Goal: Information Seeking & Learning: Learn about a topic

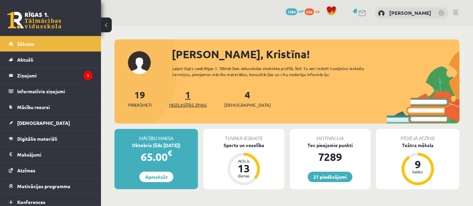
click at [195, 104] on span "Neizlasītās ziņas" at bounding box center [188, 105] width 38 height 7
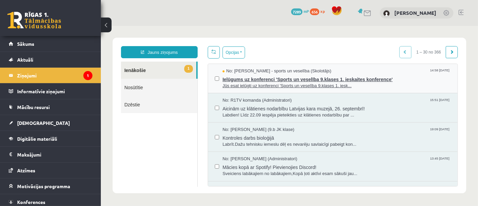
click at [278, 87] on span "Jūs esat ielūgti uz konferenci 'Sports un veselība 9.klases 1. iesk..." at bounding box center [336, 85] width 228 height 6
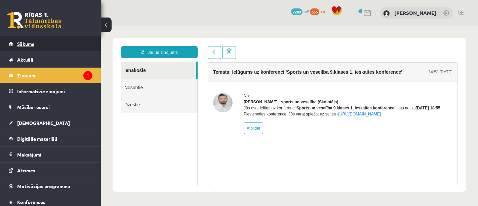
click at [60, 39] on link "Sākums" at bounding box center [51, 43] width 84 height 15
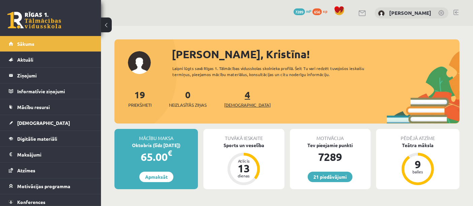
click at [235, 105] on span "[DEMOGRAPHIC_DATA]" at bounding box center [247, 105] width 46 height 7
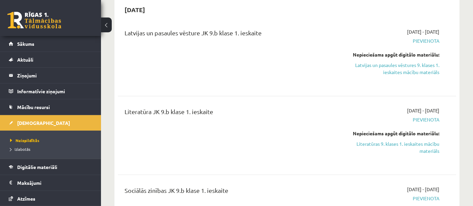
scroll to position [206, 0]
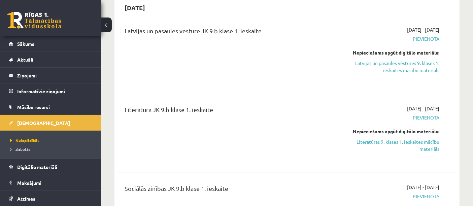
click at [404, 70] on link "Latvijas un pasaules vēstures 9. klases 1. ieskaites mācību materiāls" at bounding box center [390, 67] width 98 height 14
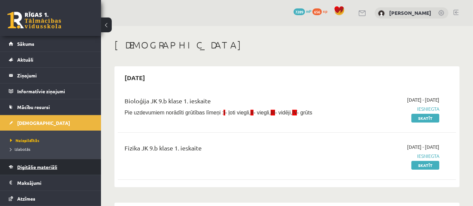
click at [65, 170] on link "Digitālie materiāli" at bounding box center [51, 166] width 84 height 15
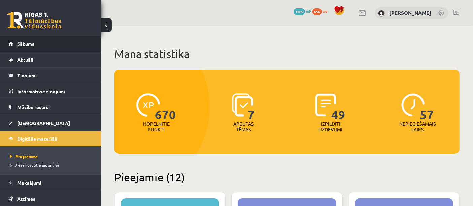
click at [48, 39] on link "Sākums" at bounding box center [51, 43] width 84 height 15
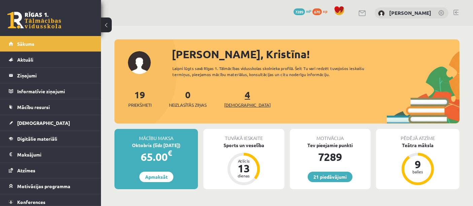
click at [232, 105] on span "[DEMOGRAPHIC_DATA]" at bounding box center [247, 105] width 46 height 7
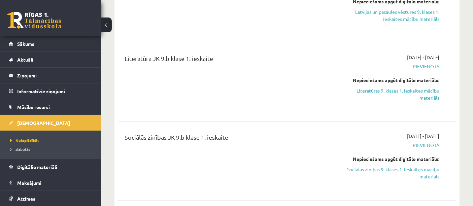
scroll to position [231, 0]
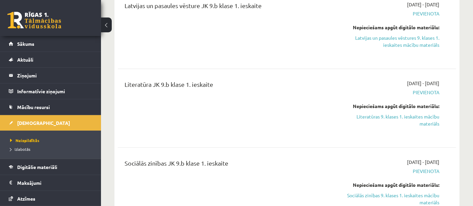
click at [412, 123] on link "Literatūras 9. klases 1. ieskaites mācību materiāls" at bounding box center [390, 120] width 98 height 14
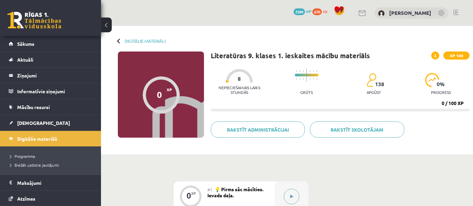
click at [289, 197] on button at bounding box center [291, 196] width 15 height 15
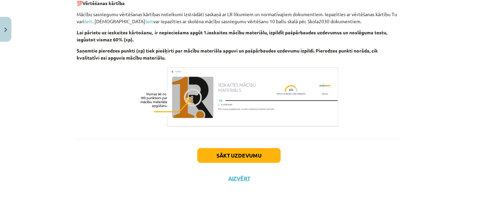
click at [262, 157] on button "Sākt uzdevumu" at bounding box center [238, 155] width 83 height 15
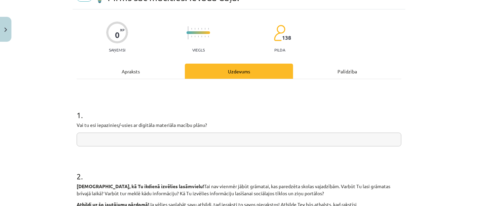
scroll to position [39, 0]
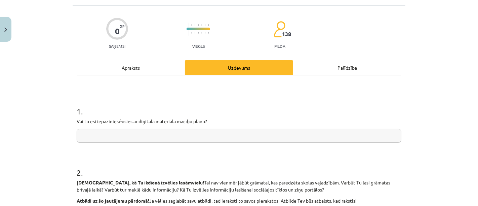
click at [282, 135] on input "text" at bounding box center [239, 136] width 325 height 14
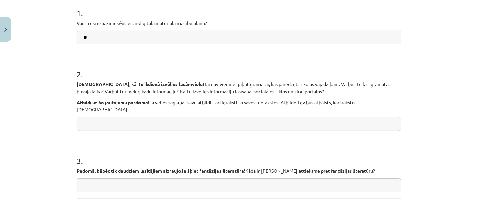
scroll to position [143, 0]
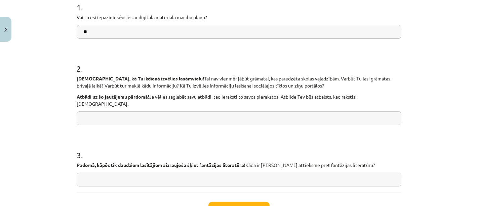
type input "**"
click at [134, 115] on input "text" at bounding box center [239, 118] width 325 height 14
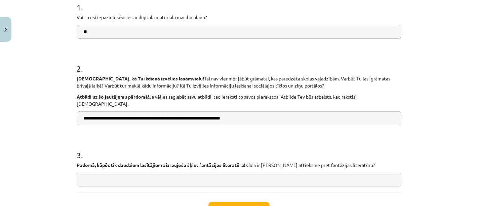
drag, startPoint x: 245, startPoint y: 110, endPoint x: 71, endPoint y: 112, distance: 174.3
click at [73, 112] on div "**********" at bounding box center [239, 73] width 333 height 342
type input "**********"
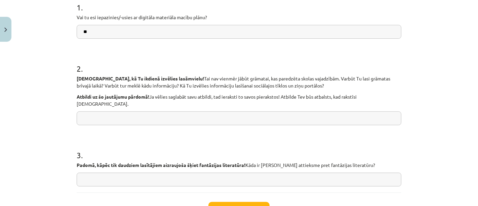
paste input "**********"
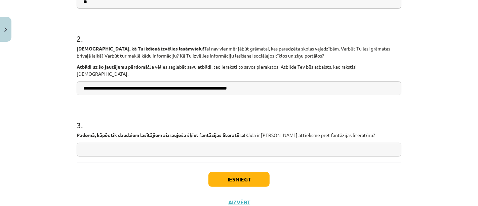
scroll to position [183, 0]
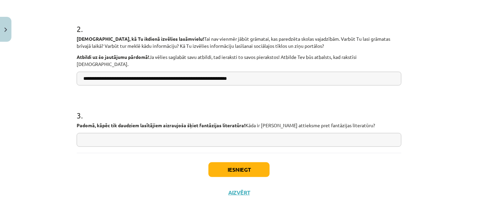
type input "**********"
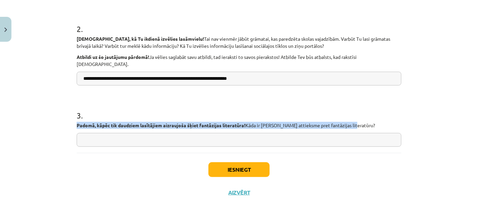
drag, startPoint x: 74, startPoint y: 117, endPoint x: 397, endPoint y: 115, distance: 323.0
click at [397, 122] on p "Padomā, kāpēc tik daudziem lasītājiem aizraujoša šķiet fantāzijas literatūra! K…" at bounding box center [239, 125] width 325 height 7
copy p "Padomā, kāpēc tik daudziem lasītājiem aizraujoša šķiet fantāzijas literatūra! K…"
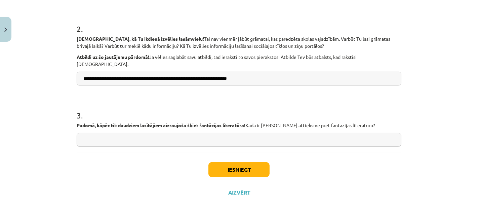
click at [138, 133] on input "text" at bounding box center [239, 140] width 325 height 14
type input "*"
paste input "**********"
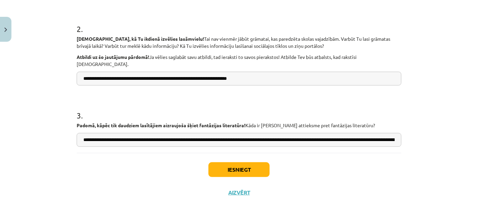
scroll to position [0, 80]
click at [280, 133] on input "**********" at bounding box center [239, 140] width 325 height 14
click at [283, 133] on input "**********" at bounding box center [239, 140] width 325 height 14
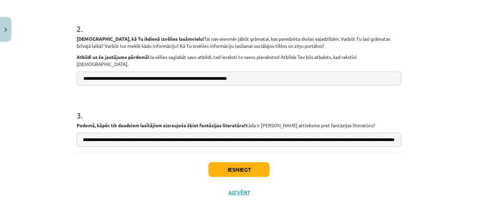
drag, startPoint x: 281, startPoint y: 133, endPoint x: 459, endPoint y: 125, distance: 178.5
click at [459, 125] on div "**********" at bounding box center [239, 103] width 478 height 206
type input "**********"
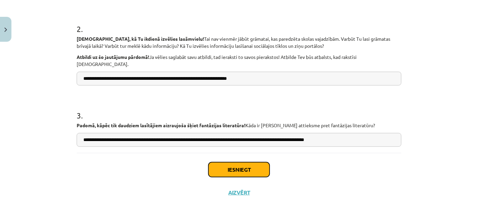
click at [242, 162] on button "Iesniegt" at bounding box center [239, 169] width 61 height 15
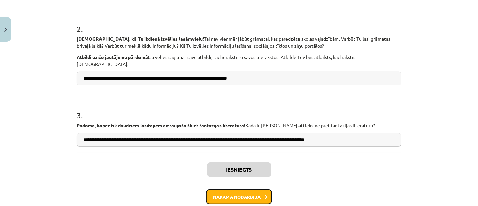
click at [252, 189] on button "Nākamā nodarbība" at bounding box center [239, 196] width 66 height 15
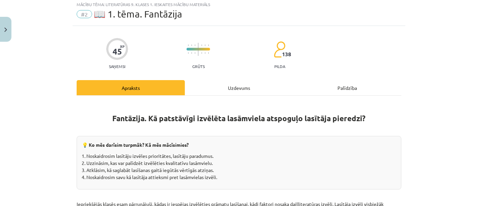
scroll to position [16, 0]
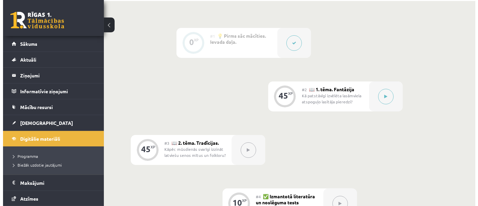
scroll to position [155, 0]
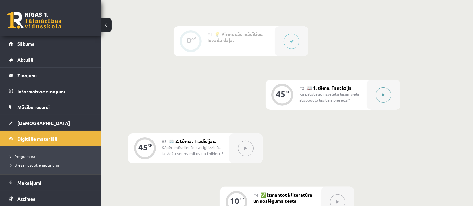
click at [383, 94] on icon at bounding box center [382, 95] width 3 height 4
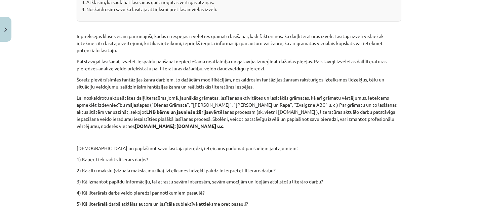
scroll to position [191, 0]
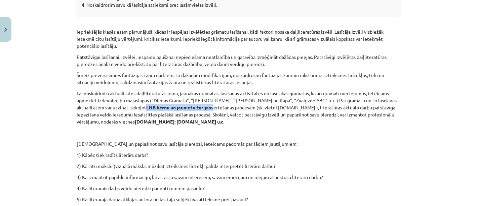
drag, startPoint x: 109, startPoint y: 107, endPoint x: 175, endPoint y: 104, distance: 66.3
click at [175, 104] on p "Lai noskaidrotu aktualitātes daiļliteratūras jomā, jaunākās grāmatas, lasīšanas…" at bounding box center [239, 107] width 325 height 35
copy p "LNB bērnu un jauniešu žūrijas"
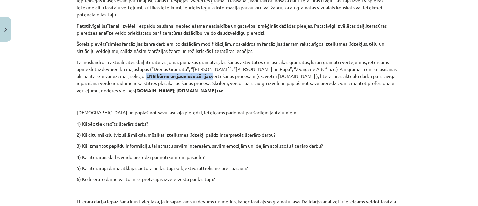
scroll to position [226, 0]
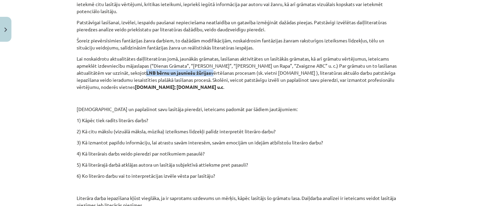
click at [340, 109] on p "[DEMOGRAPHIC_DATA] un paplašinot savu lasītāja pieredzi, ieteicams padomāt par …" at bounding box center [239, 109] width 325 height 7
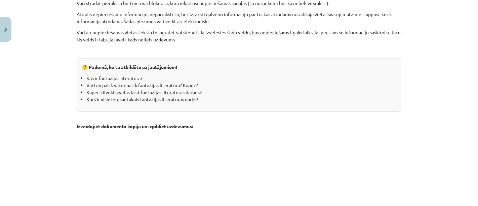
scroll to position [637, 0]
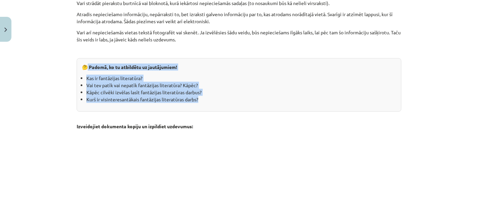
drag, startPoint x: 86, startPoint y: 66, endPoint x: 204, endPoint y: 99, distance: 122.5
click at [204, 99] on div "🤔 Padomā, ko tu atbildētu uz jautājumiem! Kas ir fantāzijas literatūra? Vai tev…" at bounding box center [239, 84] width 325 height 53
copy div "Padomā, ko tu atbildētu uz jautājumiem! Kas ir fantāzijas literatūra? Vai tev p…"
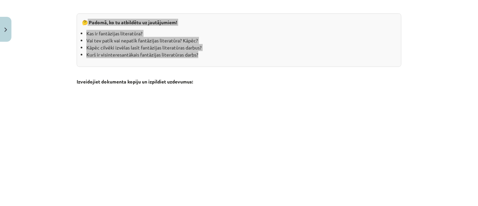
scroll to position [830, 0]
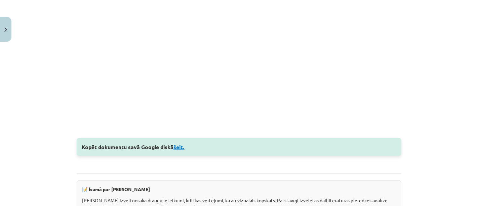
click at [177, 146] on link "šeit." at bounding box center [179, 146] width 11 height 7
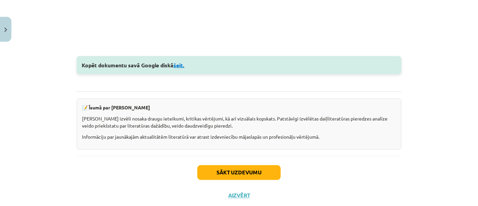
scroll to position [928, 0]
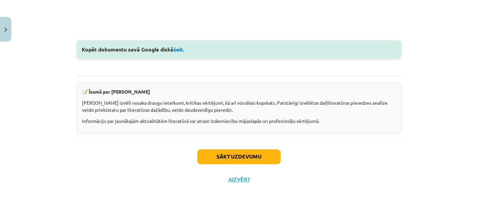
drag, startPoint x: 88, startPoint y: 92, endPoint x: 340, endPoint y: 121, distance: 254.1
click at [340, 121] on div "📝 Īsumā par galveno Lasītāja izvēli nosaka draugu ieteikumi, kritikas vērtējumi…" at bounding box center [239, 108] width 325 height 51
click at [135, 85] on div "📝 Īsumā par galveno Lasītāja izvēli nosaka draugu ieteikumi, kritikas vērtējumi…" at bounding box center [239, 108] width 325 height 51
drag, startPoint x: 85, startPoint y: 89, endPoint x: 331, endPoint y: 122, distance: 247.9
click at [331, 122] on div "📝 Īsumā par galveno Lasītāja izvēli nosaka draugu ieteikumi, kritikas vērtējumi…" at bounding box center [239, 108] width 325 height 51
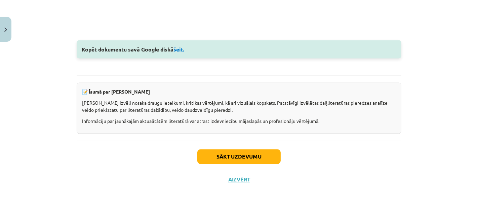
copy div "Īsumā par galveno Lasītāja izvēli nosaka draugu ieteikumi, kritikas vērtējumi, …"
click at [356, 145] on div "Sākt uzdevumu Aizvērt" at bounding box center [239, 163] width 325 height 47
click at [245, 154] on button "Sākt uzdevumu" at bounding box center [238, 156] width 83 height 15
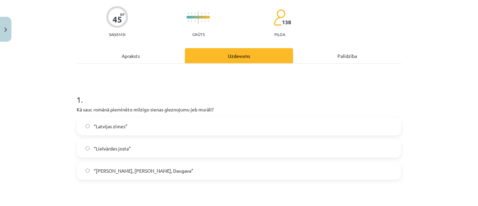
scroll to position [66, 0]
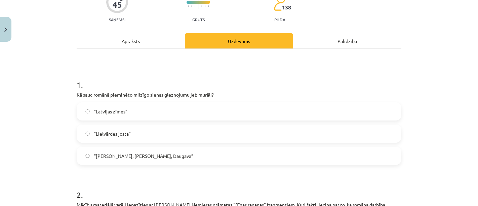
click at [145, 109] on label "“Latvijas zīmes”" at bounding box center [239, 111] width 324 height 17
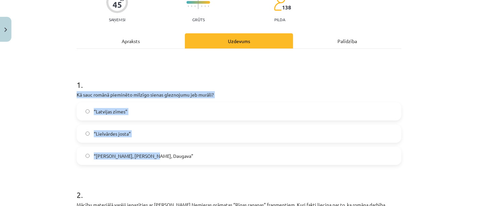
drag, startPoint x: 73, startPoint y: 95, endPoint x: 182, endPoint y: 156, distance: 125.4
copy div "Kā sauc romānā pieminēto milzīgo sienas gleznojumu jeb murāli? “Latvijas zīmes”…"
click at [123, 152] on span "“Saule, Pērkons, Daugava”" at bounding box center [144, 155] width 100 height 7
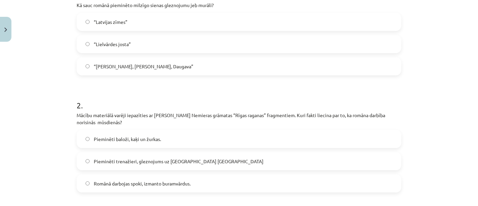
scroll to position [158, 0]
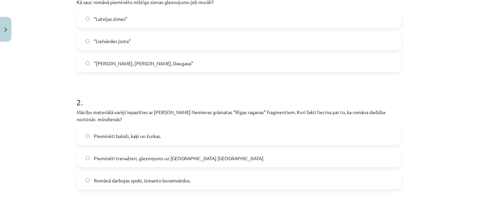
click at [140, 156] on span "Pieminēti trenažieri, gleznojums uz sienas Barona ielā" at bounding box center [179, 158] width 170 height 7
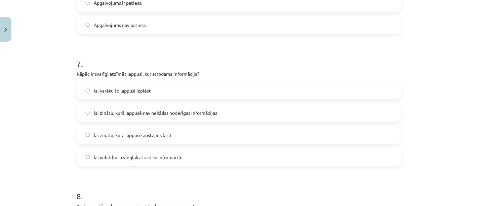
scroll to position [733, 0]
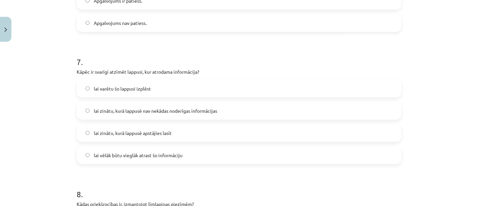
click at [96, 156] on span "lai vēlāk būtu vieglāk atrast šo informāciju" at bounding box center [138, 155] width 89 height 7
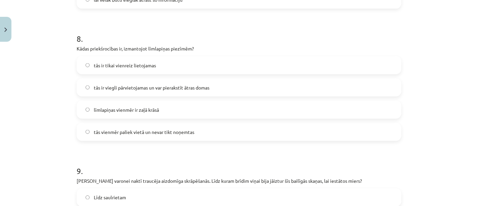
scroll to position [889, 0]
click at [86, 92] on label "tās ir viegli pārvietojamas un var pierakstīt ātras domas" at bounding box center [239, 86] width 324 height 17
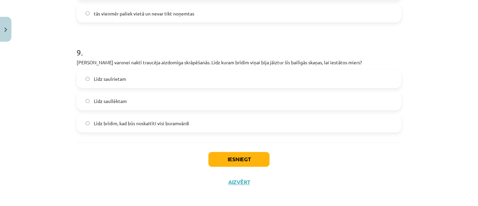
scroll to position [1011, 0]
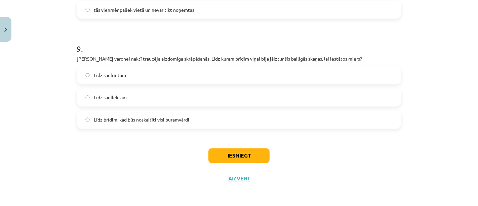
click at [93, 91] on label "Līdz saullēktam" at bounding box center [239, 97] width 324 height 17
click at [214, 161] on button "Iesniegt" at bounding box center [239, 155] width 61 height 15
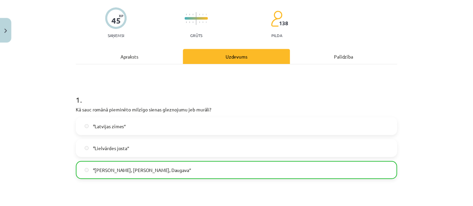
scroll to position [0, 0]
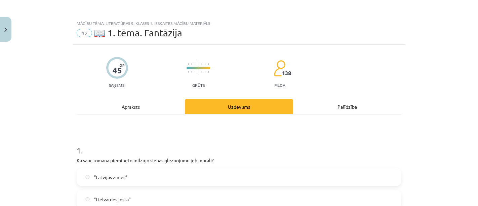
click at [6, 30] on img "Close" at bounding box center [5, 30] width 3 height 4
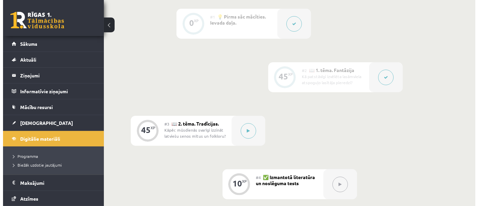
scroll to position [169, 0]
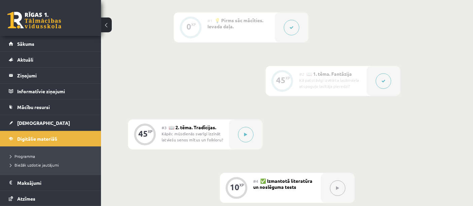
click at [220, 136] on div "Kāpēc mūsdienās svarīgi izzināt latviešu senos mītus un folkloru?" at bounding box center [192, 137] width 62 height 12
click at [247, 140] on button at bounding box center [245, 134] width 15 height 15
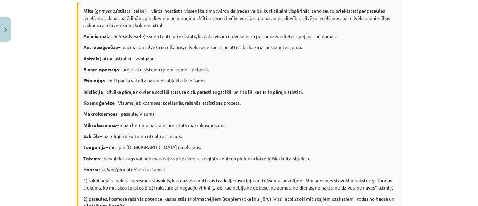
scroll to position [0, 0]
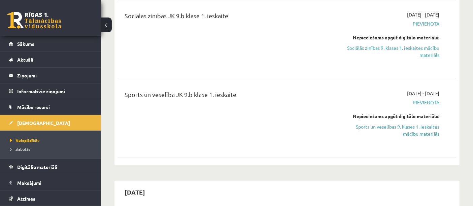
scroll to position [380, 0]
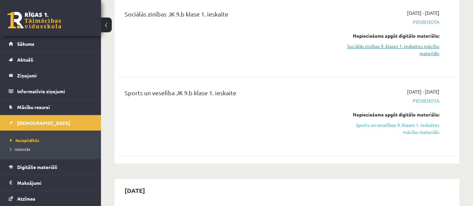
click at [368, 47] on link "Sociālās zinības 9. klases 1. ieskaites mācību materiāls" at bounding box center [390, 50] width 98 height 14
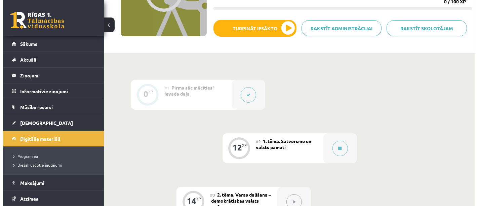
scroll to position [101, 0]
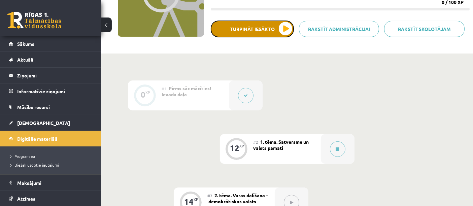
click at [249, 29] on button "Turpināt iesākto" at bounding box center [252, 29] width 83 height 17
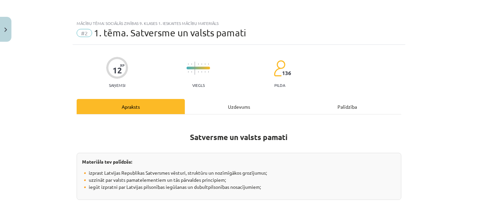
click at [344, 78] on div "12 XP Saņemsi Viegls 136 pilda" at bounding box center [239, 70] width 325 height 35
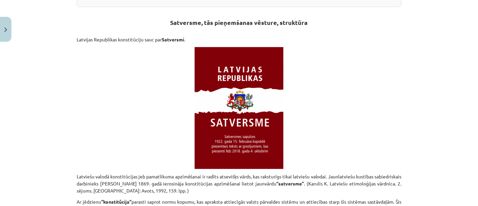
scroll to position [195, 0]
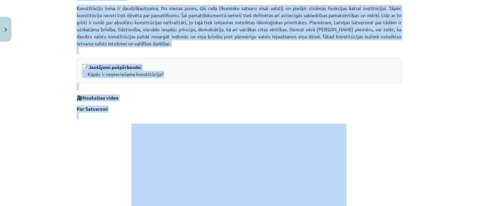
scroll to position [1137, 0]
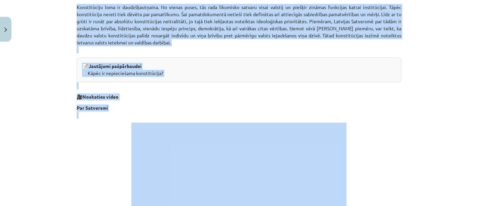
drag, startPoint x: 186, startPoint y: 23, endPoint x: 307, endPoint y: 75, distance: 131.9
copy div "Loremipsu do sitame consec Adipiscin eli seddoeiu: 🔸 tempori Utlabore Etdolorem…"
